Goal: Transaction & Acquisition: Purchase product/service

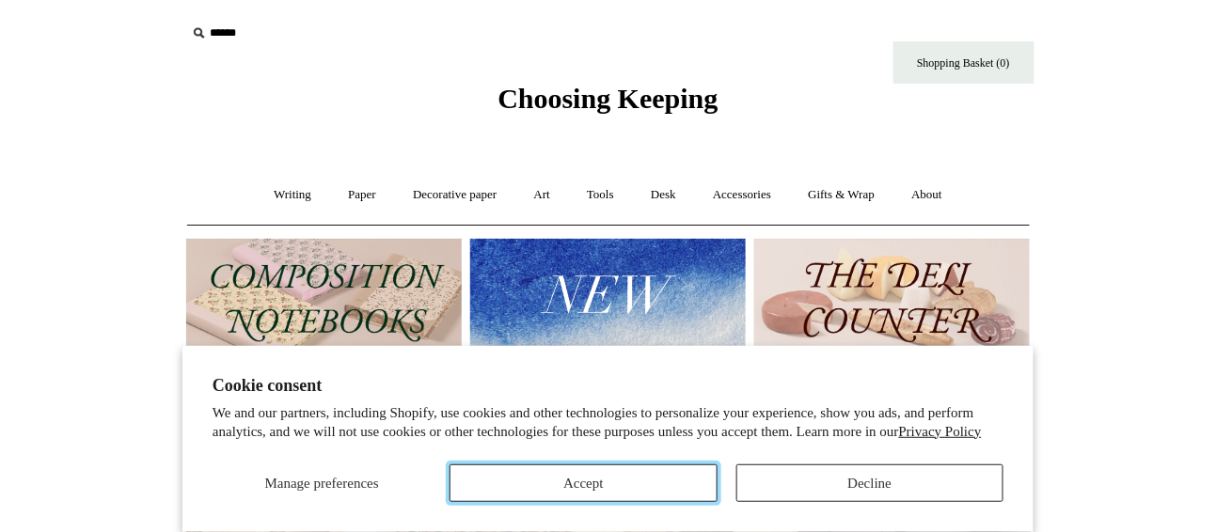
click at [566, 478] on button "Accept" at bounding box center [583, 484] width 267 height 38
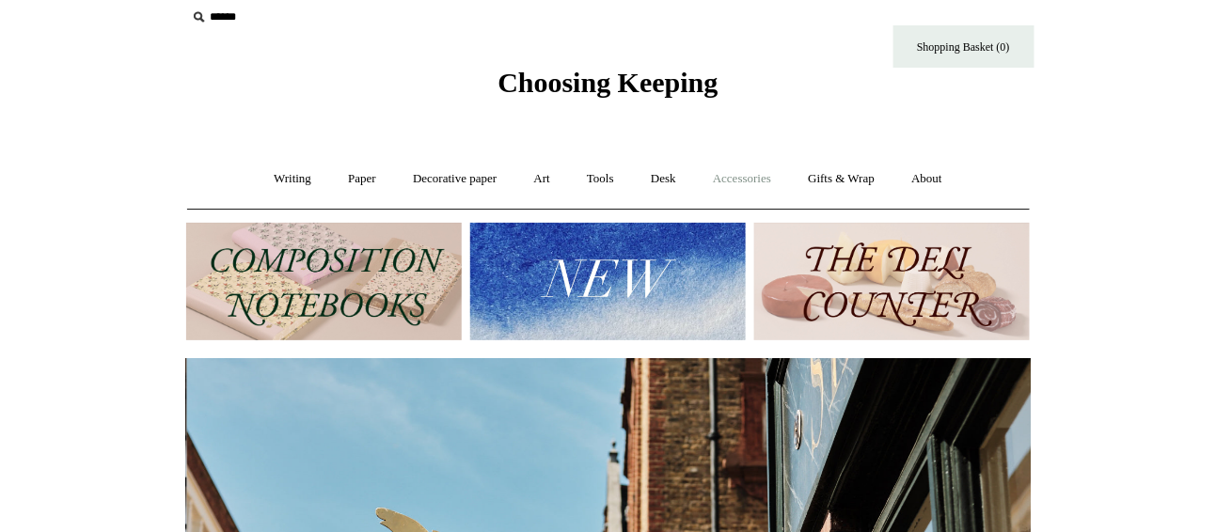
scroll to position [0, 845]
click at [831, 172] on link "Gifts & Wrap +" at bounding box center [841, 179] width 101 height 50
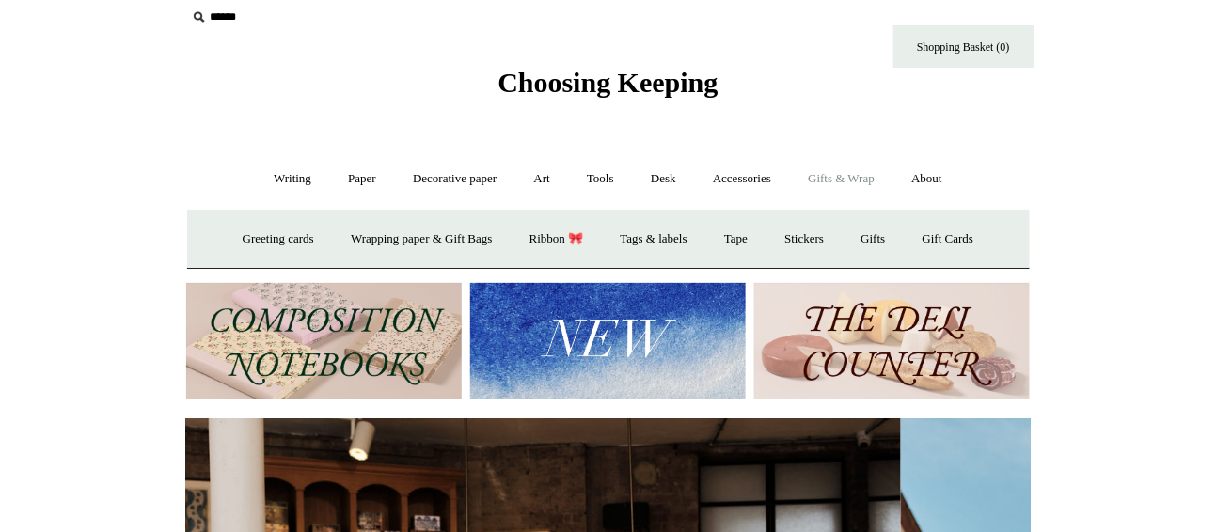
scroll to position [0, 0]
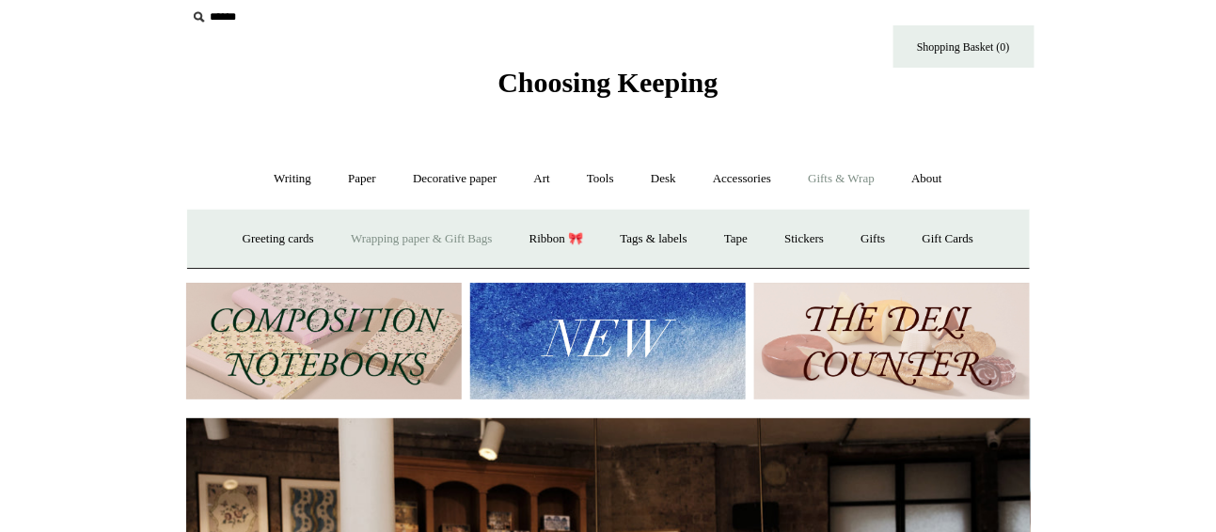
click at [443, 238] on link "Wrapping paper & Gift Bags" at bounding box center [421, 239] width 175 height 50
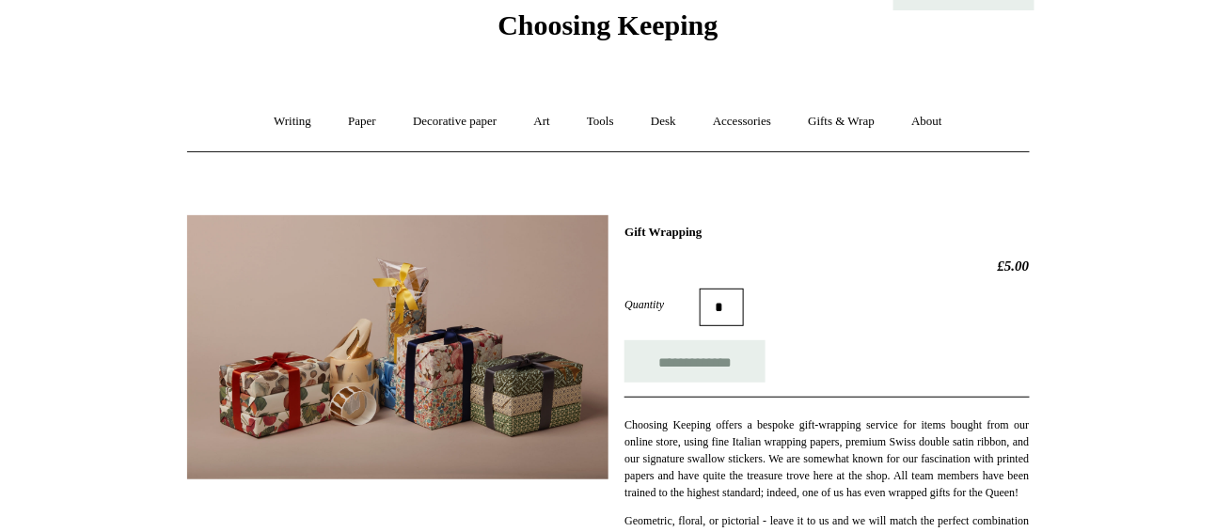
scroll to position [62, 0]
